Goal: Find specific page/section: Find specific page/section

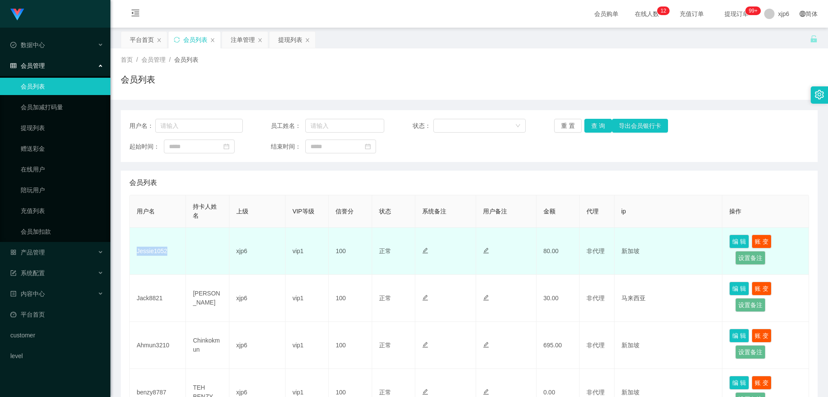
drag, startPoint x: 0, startPoint y: 0, endPoint x: 150, endPoint y: 251, distance: 292.2
click at [150, 251] on td "Jessie1052" at bounding box center [158, 250] width 56 height 47
copy td "Jessie1052"
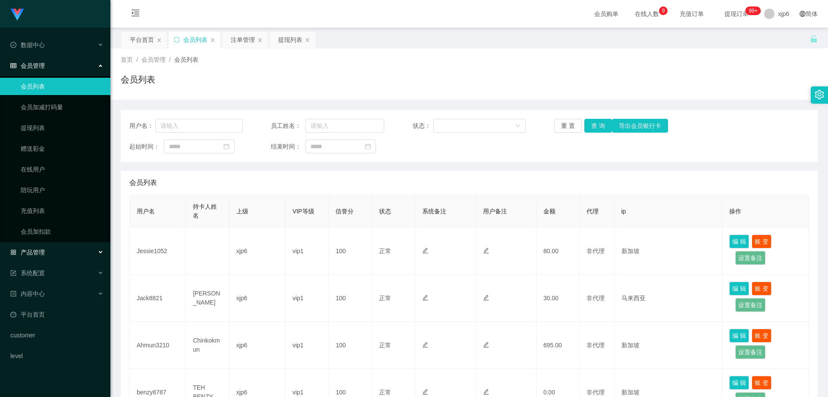
click at [47, 253] on div "产品管理" at bounding box center [55, 251] width 110 height 17
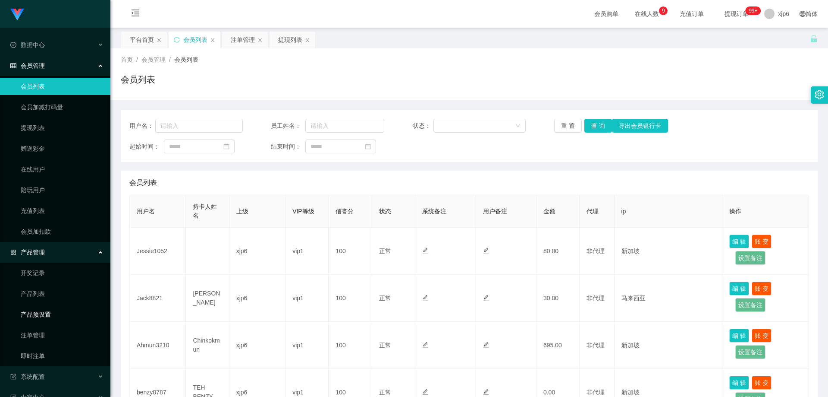
click at [48, 315] on link "产品预设置" at bounding box center [62, 313] width 83 height 17
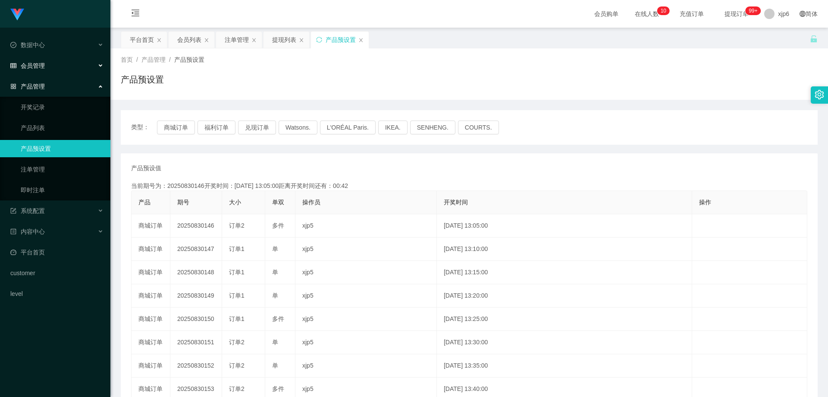
click at [39, 67] on div "会员管理" at bounding box center [55, 65] width 110 height 17
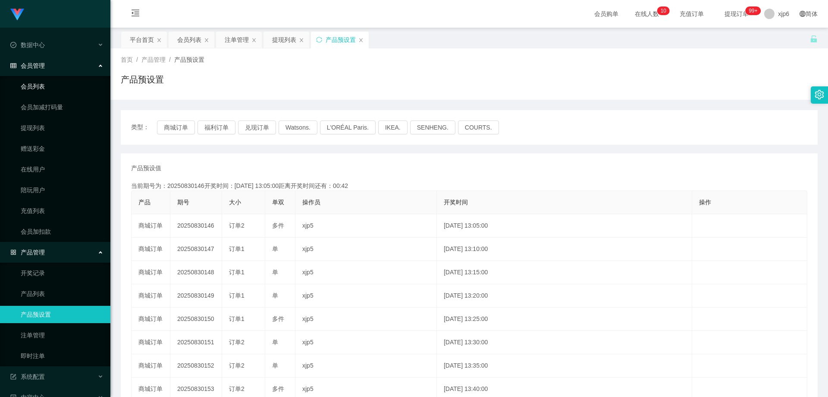
click at [46, 88] on link "会员列表" at bounding box center [62, 86] width 83 height 17
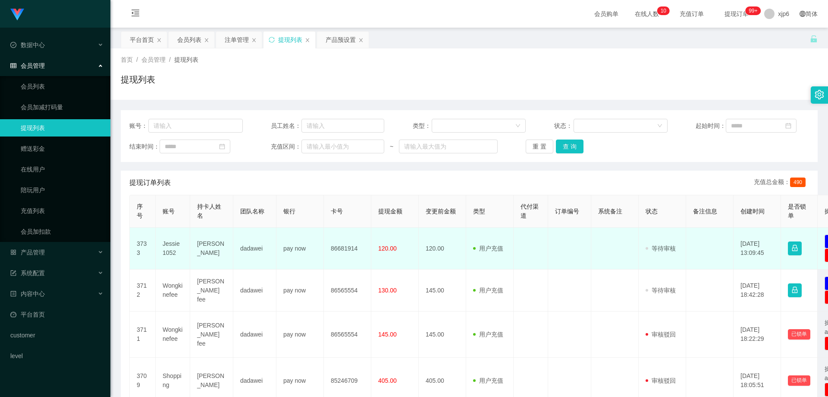
click at [170, 245] on td "Jessie1052" at bounding box center [173, 248] width 35 height 42
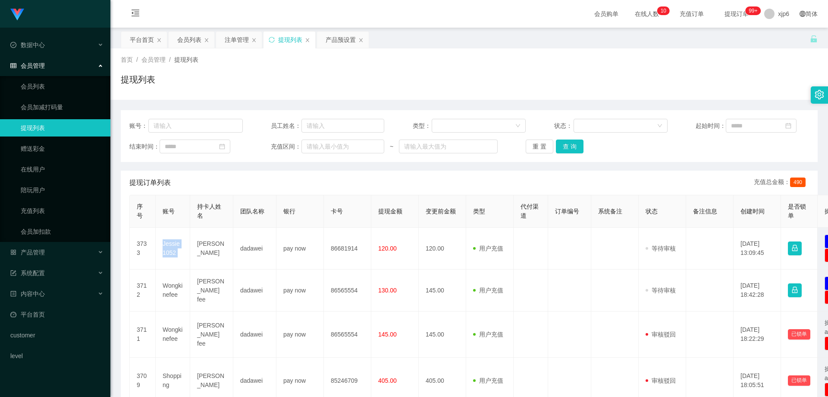
copy td "Jessie1052"
click at [36, 250] on span "产品管理" at bounding box center [27, 252] width 35 height 7
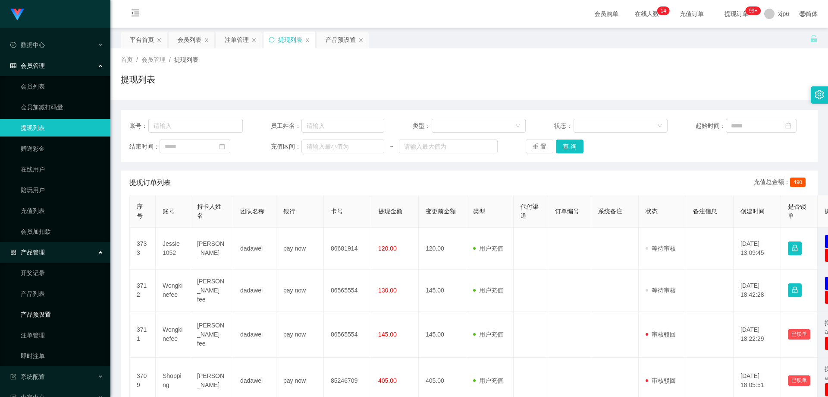
click at [53, 312] on link "产品预设置" at bounding box center [62, 313] width 83 height 17
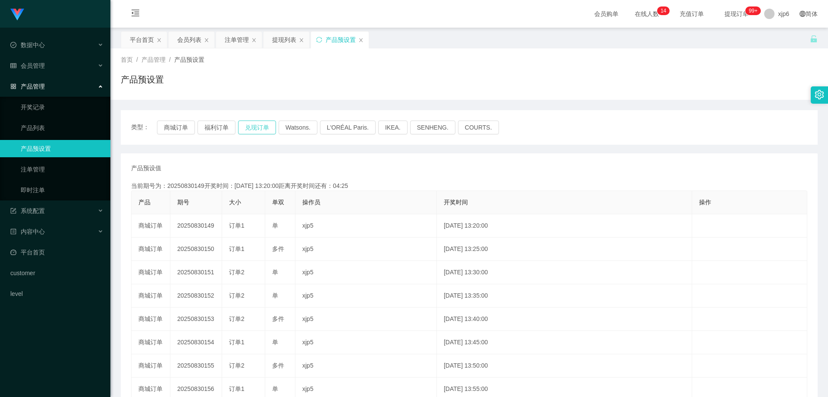
click at [258, 129] on button "兑现订单" at bounding box center [257, 127] width 38 height 14
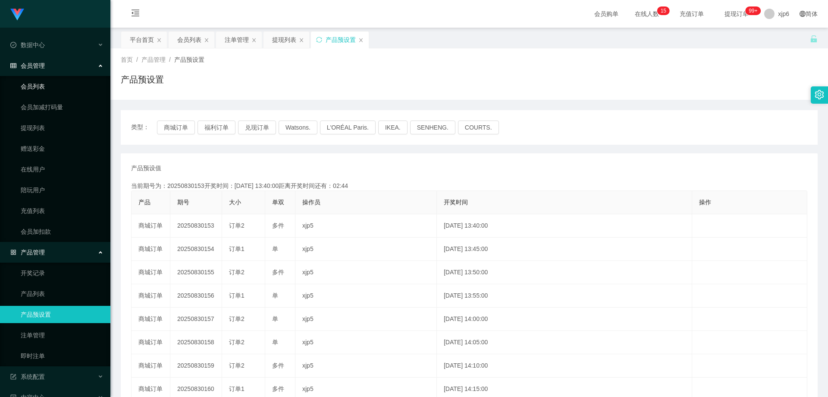
click at [46, 83] on link "会员列表" at bounding box center [62, 86] width 83 height 17
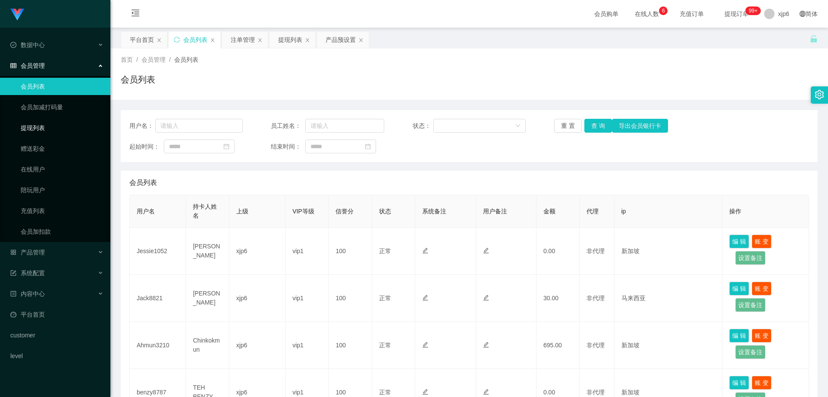
click at [42, 128] on link "提现列表" at bounding box center [62, 127] width 83 height 17
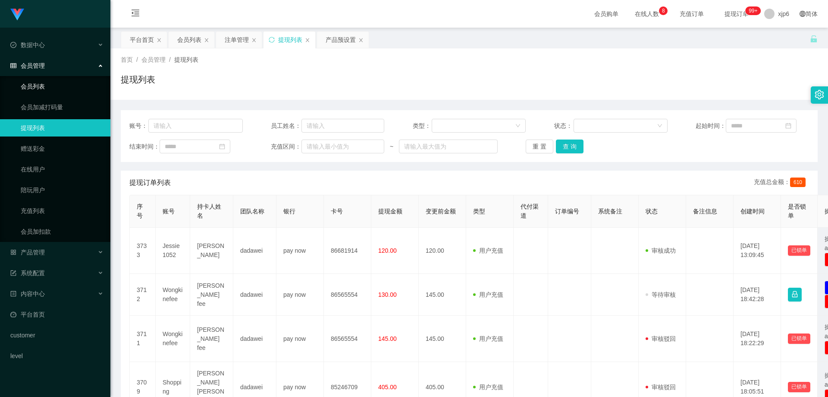
click at [33, 84] on link "会员列表" at bounding box center [62, 86] width 83 height 17
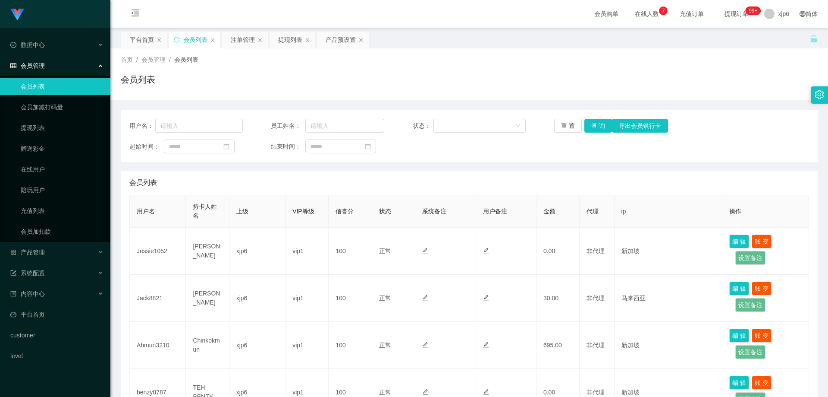
scroll to position [86, 0]
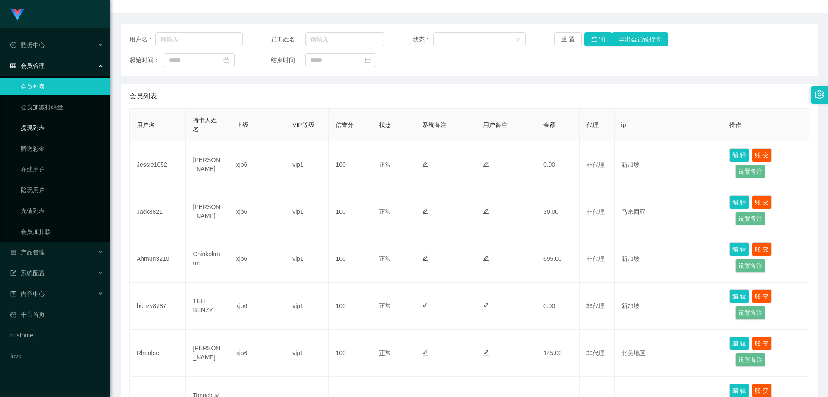
click at [41, 122] on link "提现列表" at bounding box center [62, 127] width 83 height 17
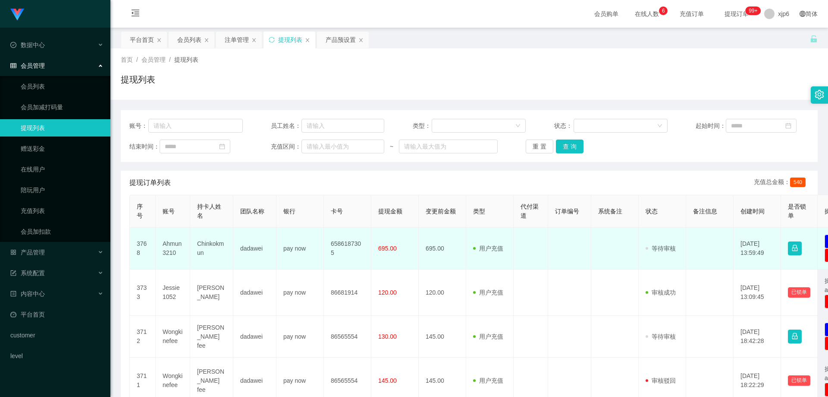
click at [171, 244] on td "Ahmun3210" at bounding box center [173, 248] width 35 height 42
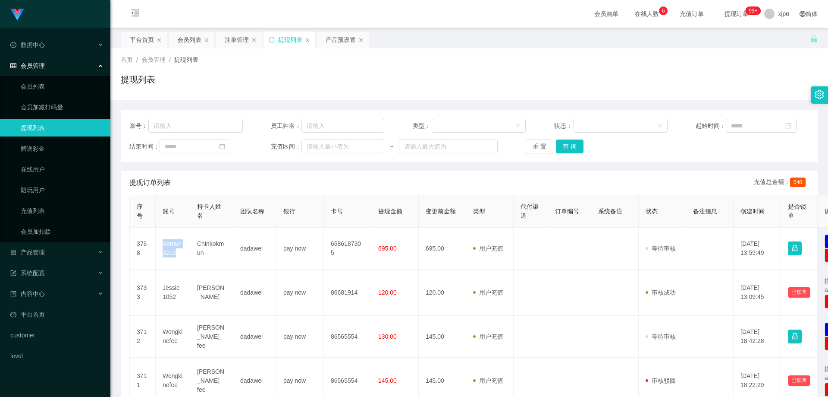
copy td "Ahmun3210"
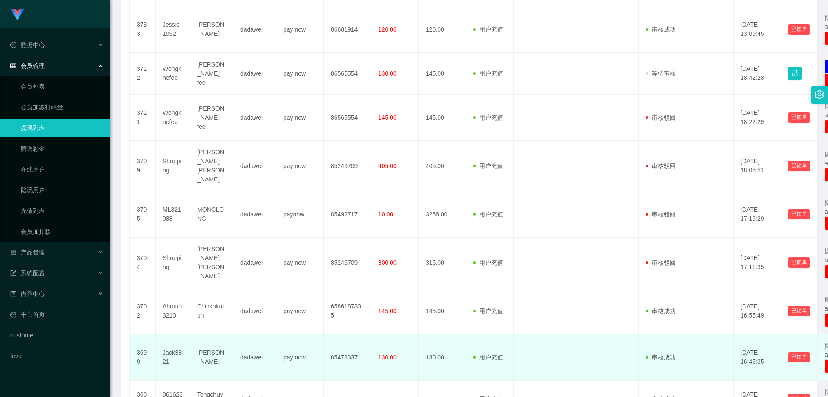
scroll to position [343, 0]
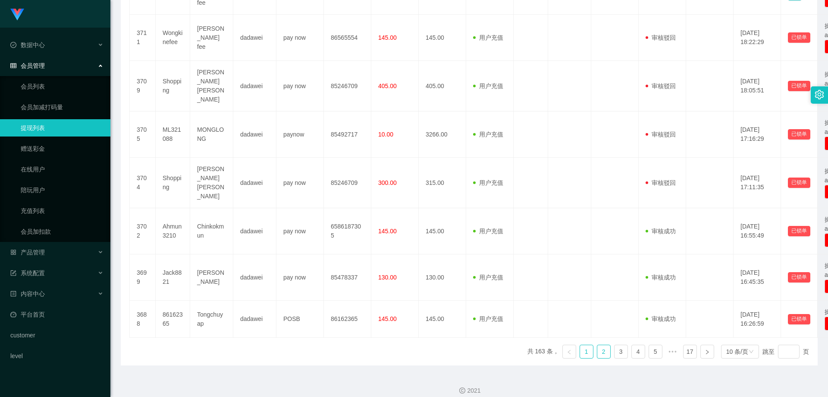
drag, startPoint x: 602, startPoint y: 342, endPoint x: 606, endPoint y: 337, distance: 5.8
click at [603, 345] on link "2" at bounding box center [604, 351] width 13 height 13
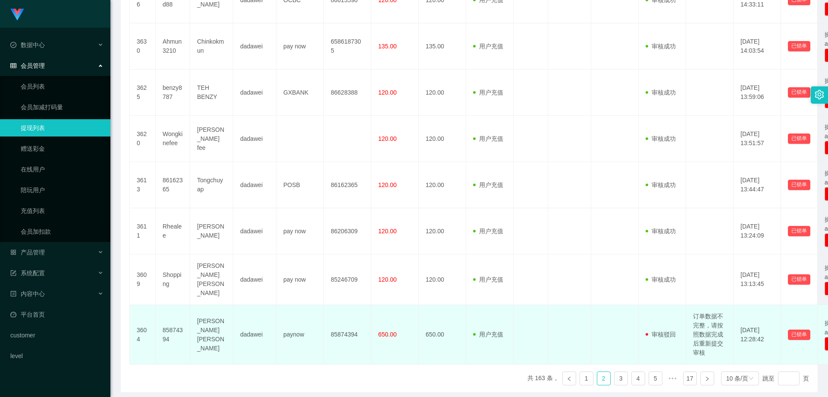
click at [706, 314] on td "订单数据不完整，请按照数据完成后重新提交审核" at bounding box center [709, 335] width 47 height 60
drag, startPoint x: 695, startPoint y: 310, endPoint x: 713, endPoint y: 347, distance: 40.9
click at [713, 347] on td "订单数据不完整，请按照数据完成后重新提交审核" at bounding box center [709, 335] width 47 height 60
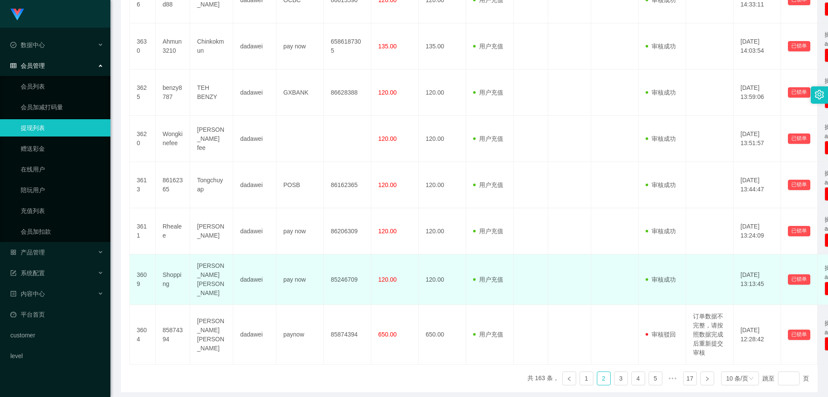
copy td "订单数据不完整，请按照数据完成后重新提交审核"
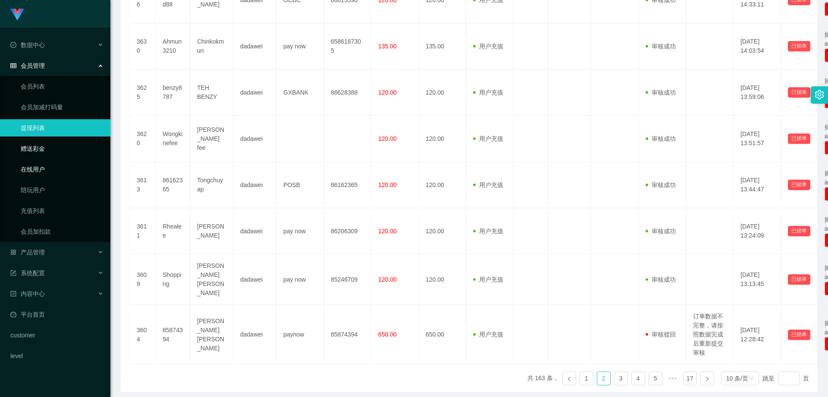
drag, startPoint x: 35, startPoint y: 167, endPoint x: 34, endPoint y: 148, distance: 18.2
click at [35, 167] on link "在线用户" at bounding box center [62, 168] width 83 height 17
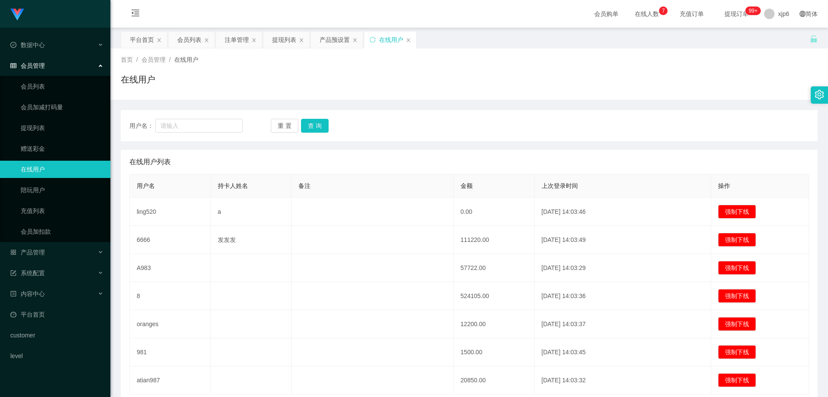
scroll to position [65, 0]
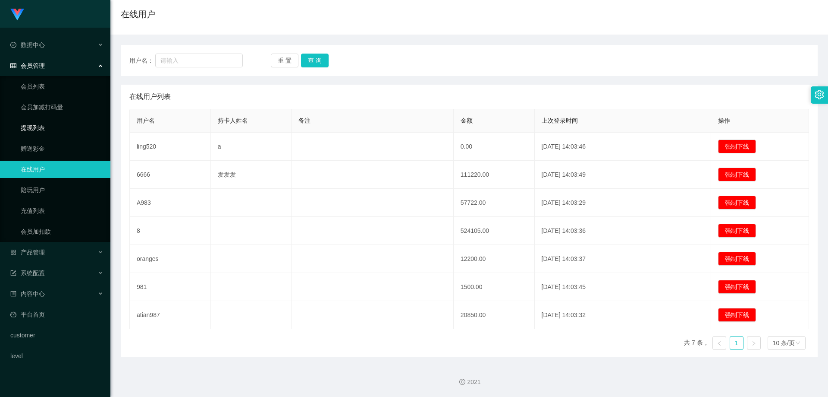
click at [63, 132] on link "提现列表" at bounding box center [62, 127] width 83 height 17
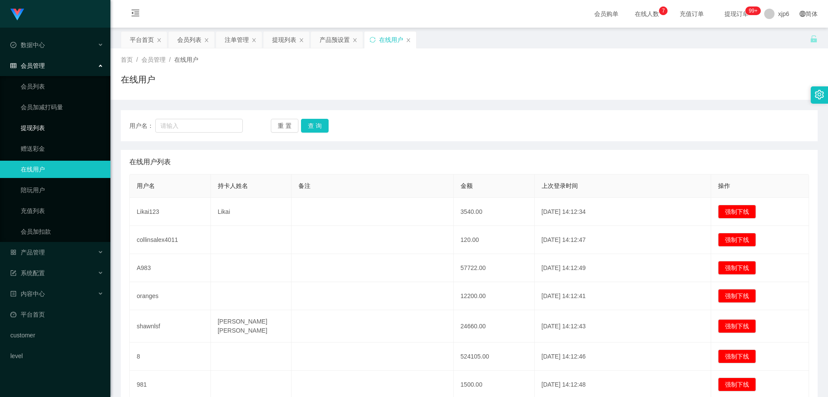
click at [33, 124] on link "提现列表" at bounding box center [62, 127] width 83 height 17
